Goal: Browse casually: Explore the website without a specific task or goal

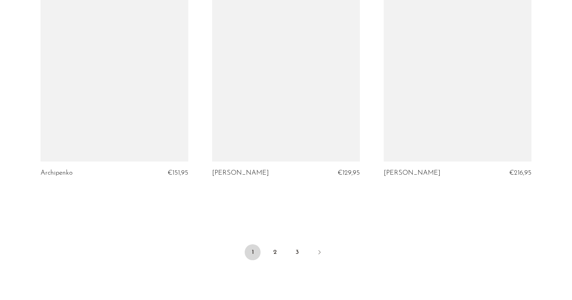
scroll to position [2860, 0]
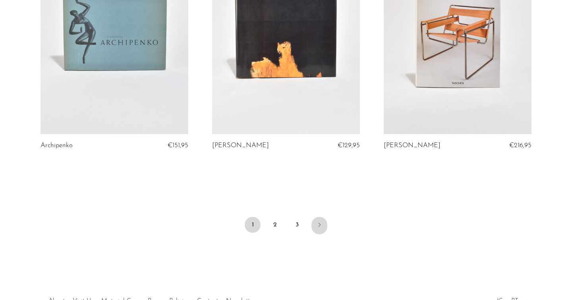
click at [318, 221] on icon "Next" at bounding box center [319, 224] width 6 height 6
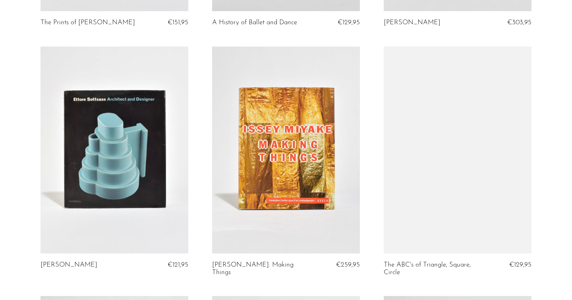
scroll to position [521, 0]
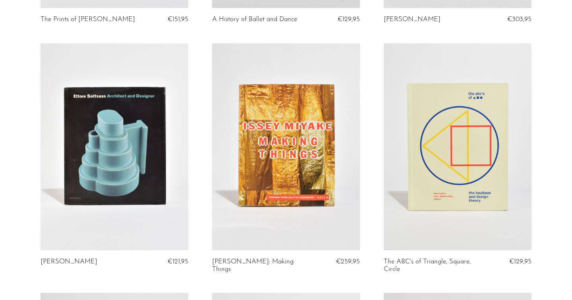
click at [136, 214] on link at bounding box center [115, 146] width 148 height 207
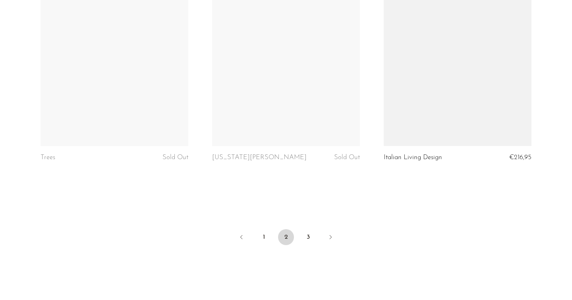
scroll to position [2834, 0]
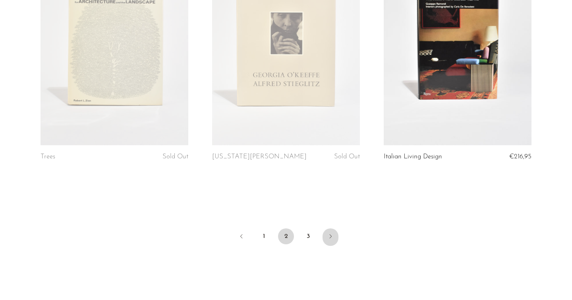
click at [327, 228] on link "Next" at bounding box center [331, 236] width 16 height 17
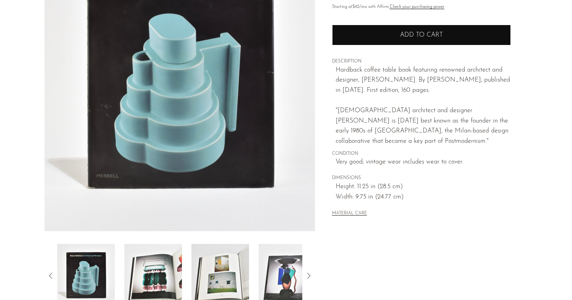
scroll to position [105, 0]
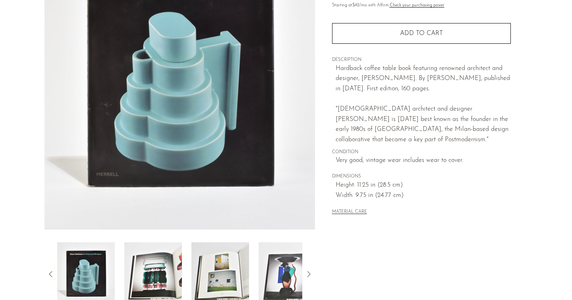
click at [160, 274] on img at bounding box center [153, 274] width 58 height 64
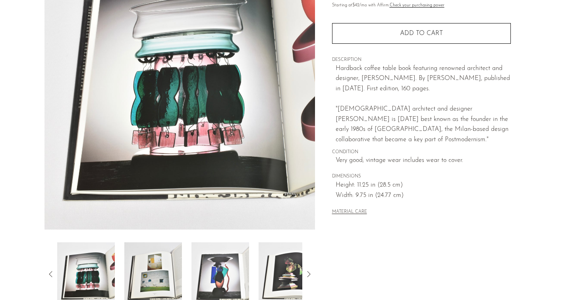
click at [279, 277] on img at bounding box center [288, 274] width 58 height 64
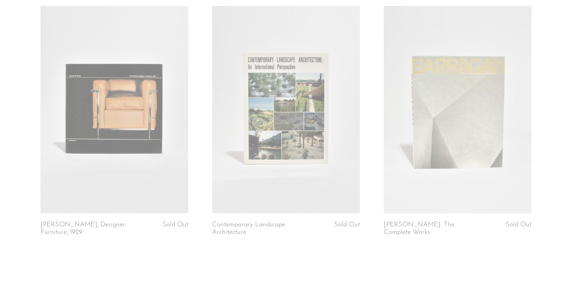
scroll to position [2305, 0]
